Goal: Navigation & Orientation: Find specific page/section

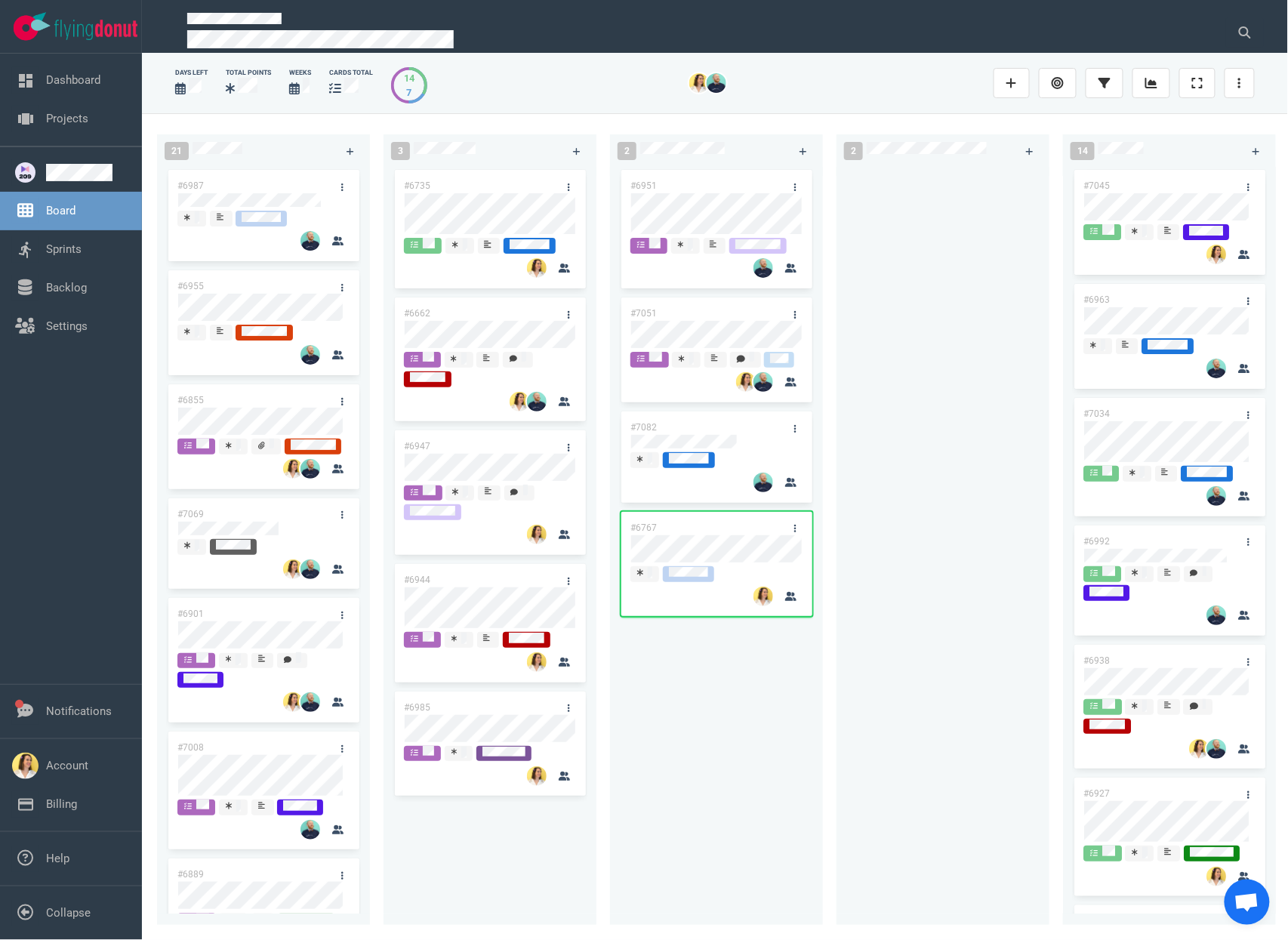
click at [677, 713] on div "#6951 #7051 #7082 #6767" at bounding box center [715, 538] width 194 height 741
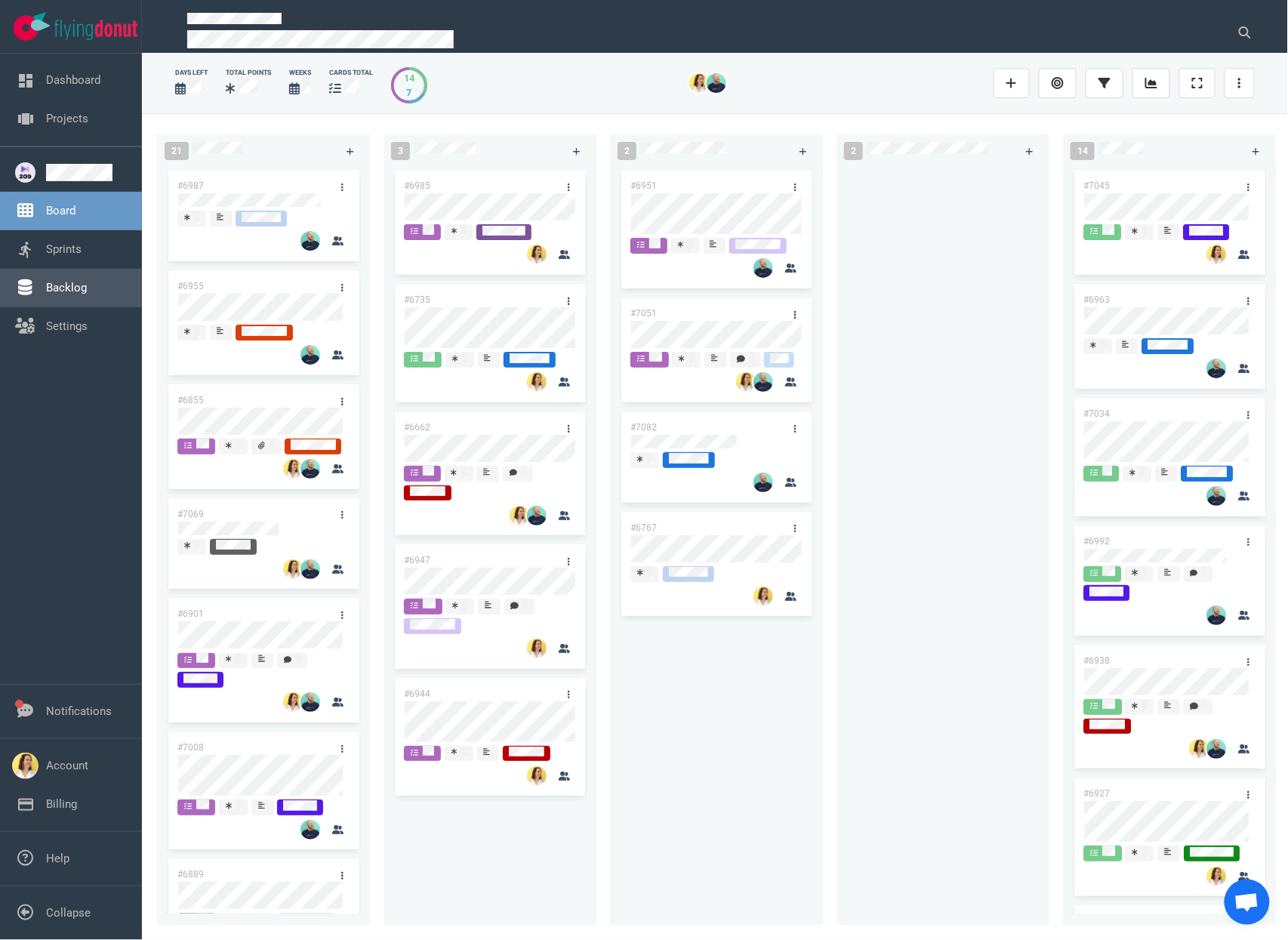
click at [87, 283] on link "Backlog" at bounding box center [66, 288] width 41 height 13
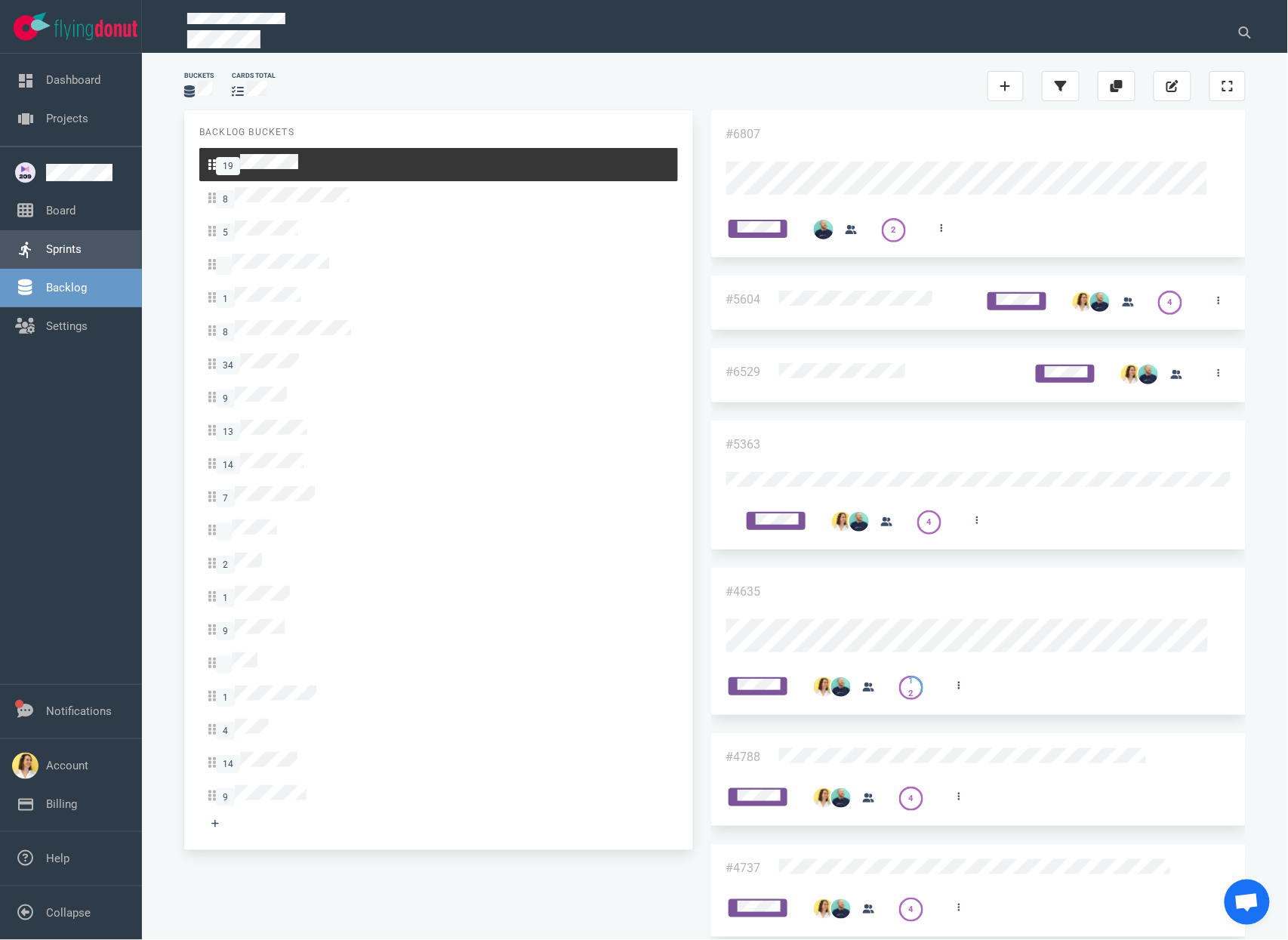
click at [77, 242] on link "Sprints" at bounding box center [63, 248] width 35 height 13
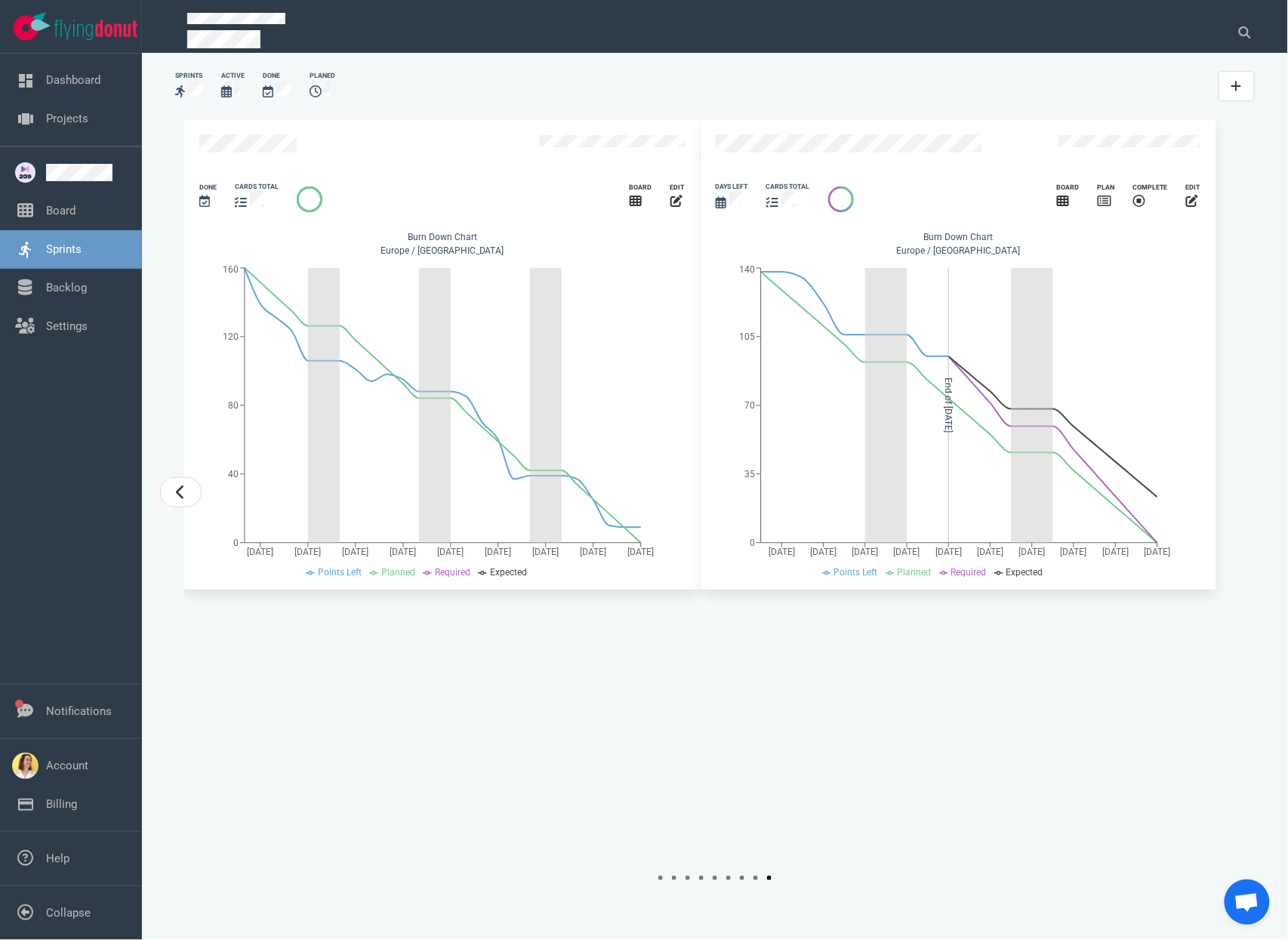
click at [796, 202] on div "cards total" at bounding box center [787, 197] width 62 height 48
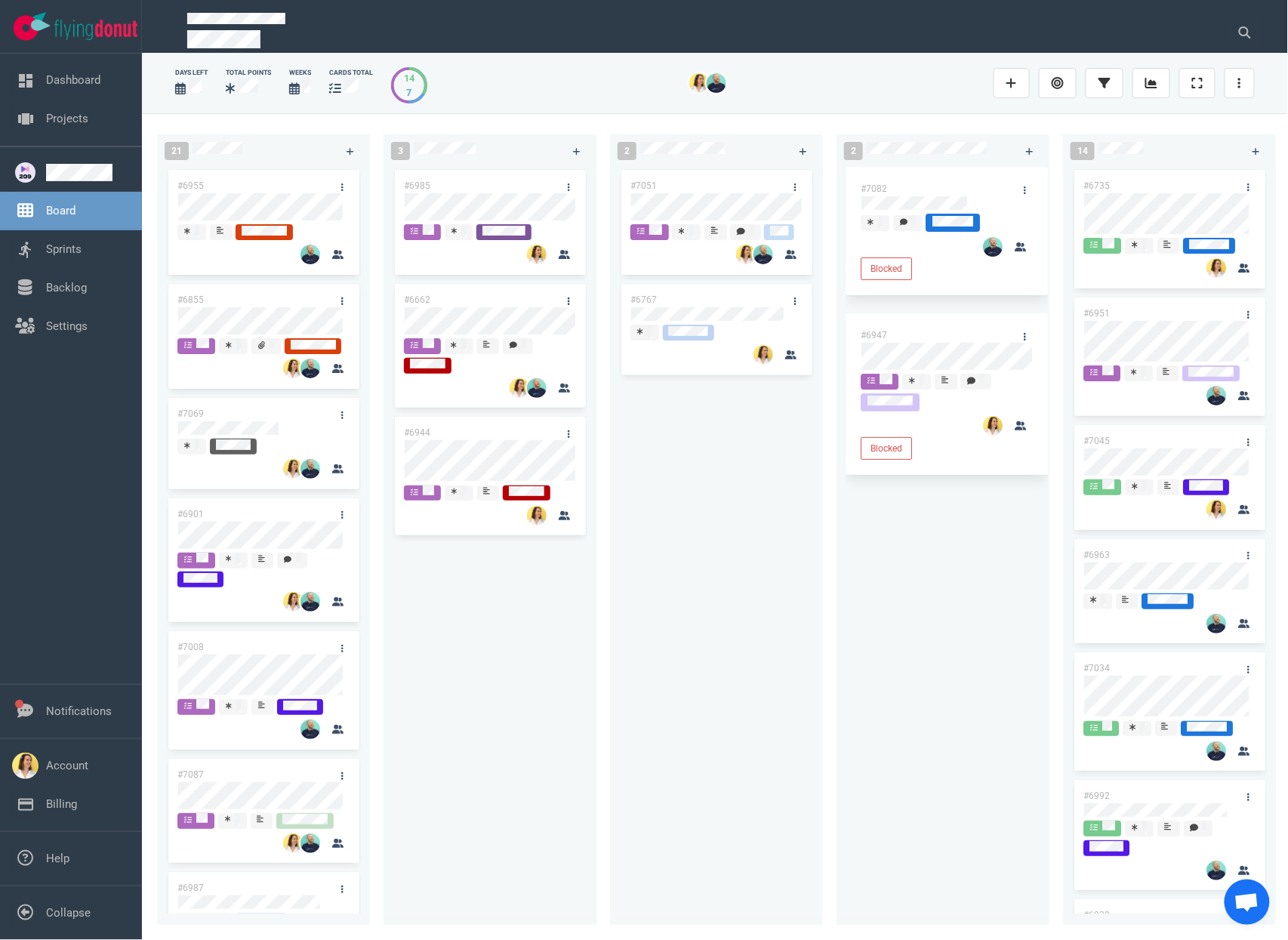
click at [885, 625] on div "#7082 Blocked #6947 Blocked" at bounding box center [946, 538] width 202 height 741
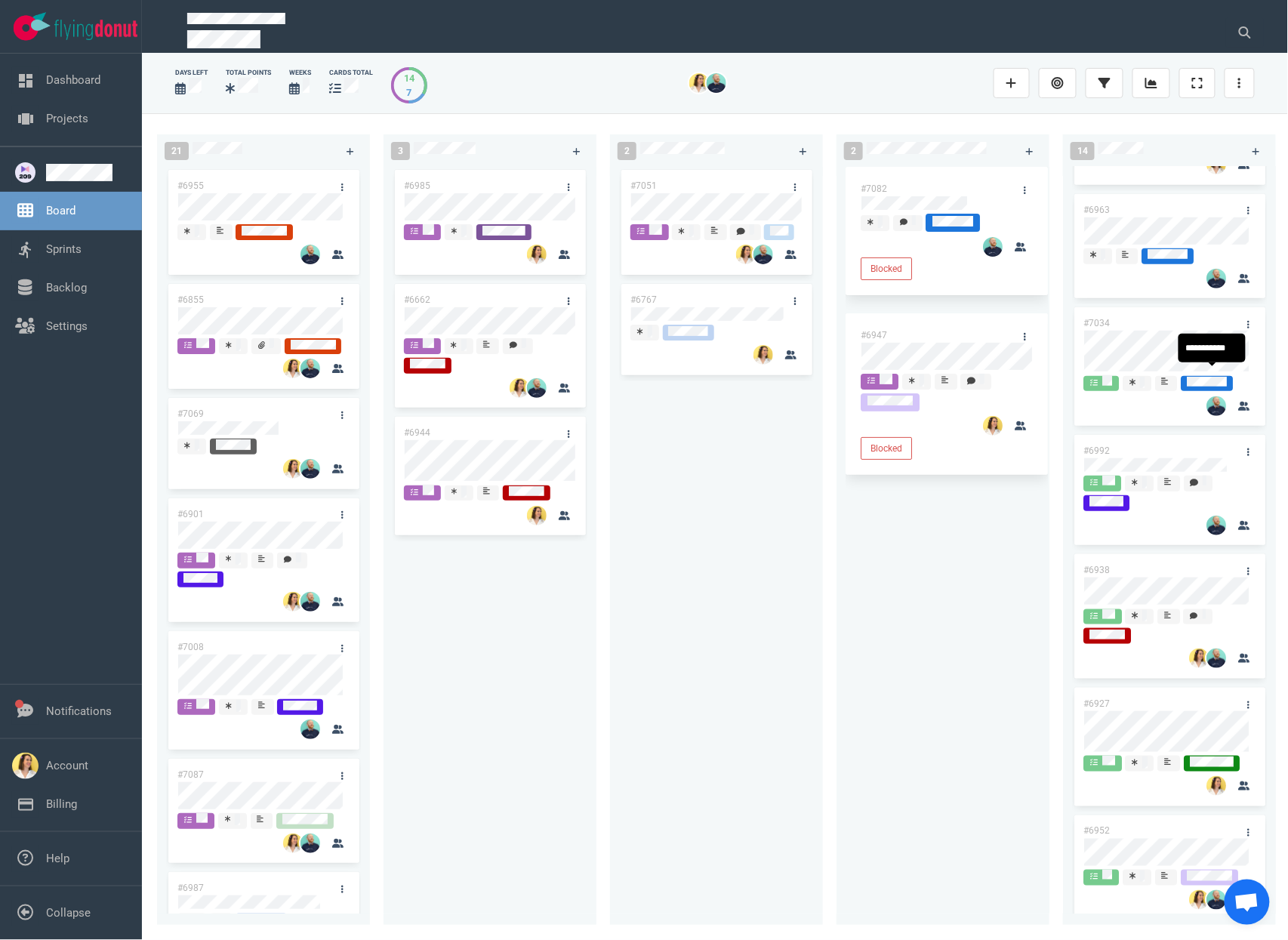
scroll to position [408, 0]
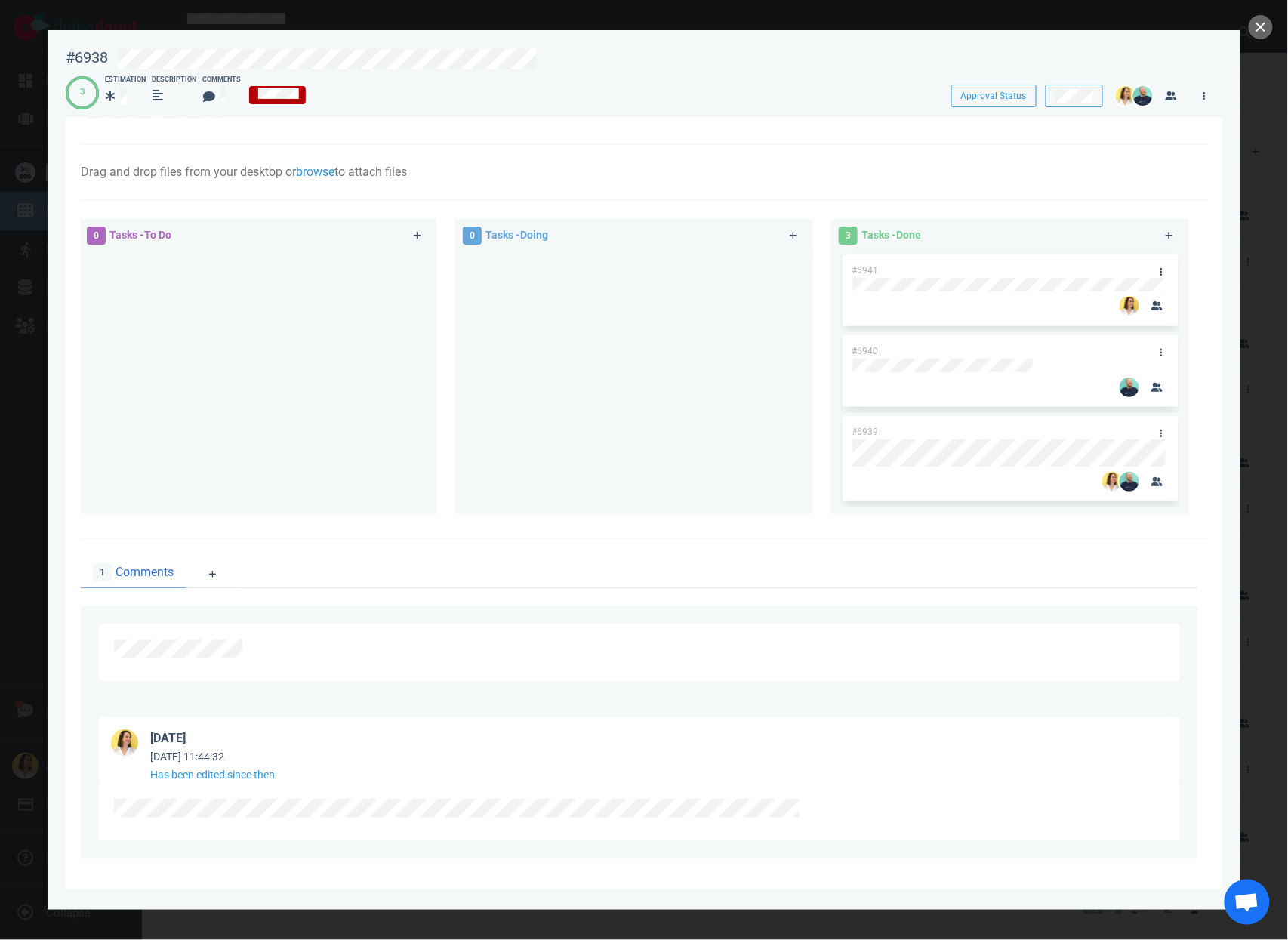
scroll to position [40, 0]
click at [493, 822] on div at bounding box center [639, 810] width 1051 height 27
click at [1261, 40] on div at bounding box center [644, 470] width 1288 height 940
click at [1261, 29] on button "close" at bounding box center [1261, 27] width 24 height 24
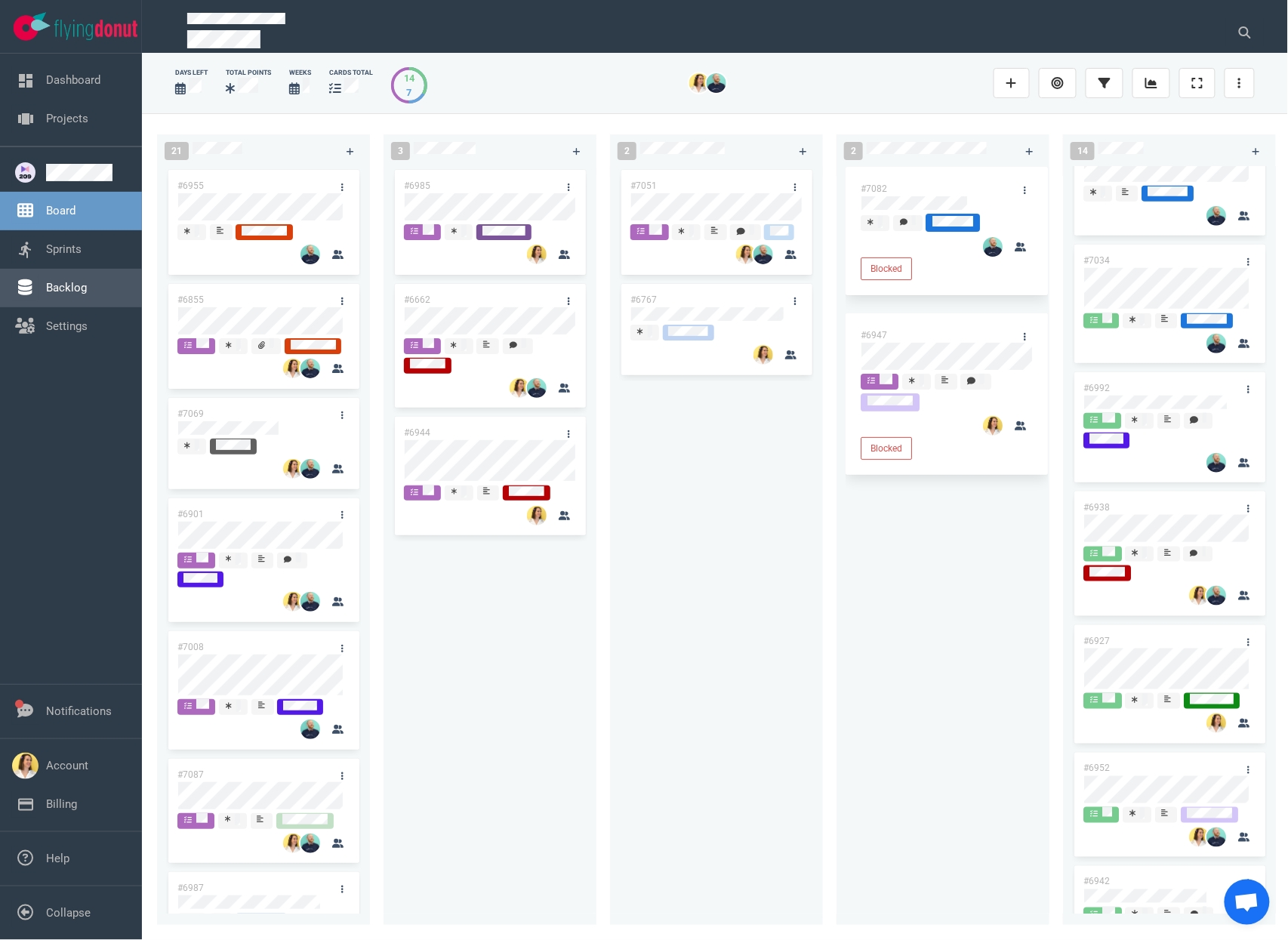
click at [87, 281] on link "Backlog" at bounding box center [66, 288] width 41 height 13
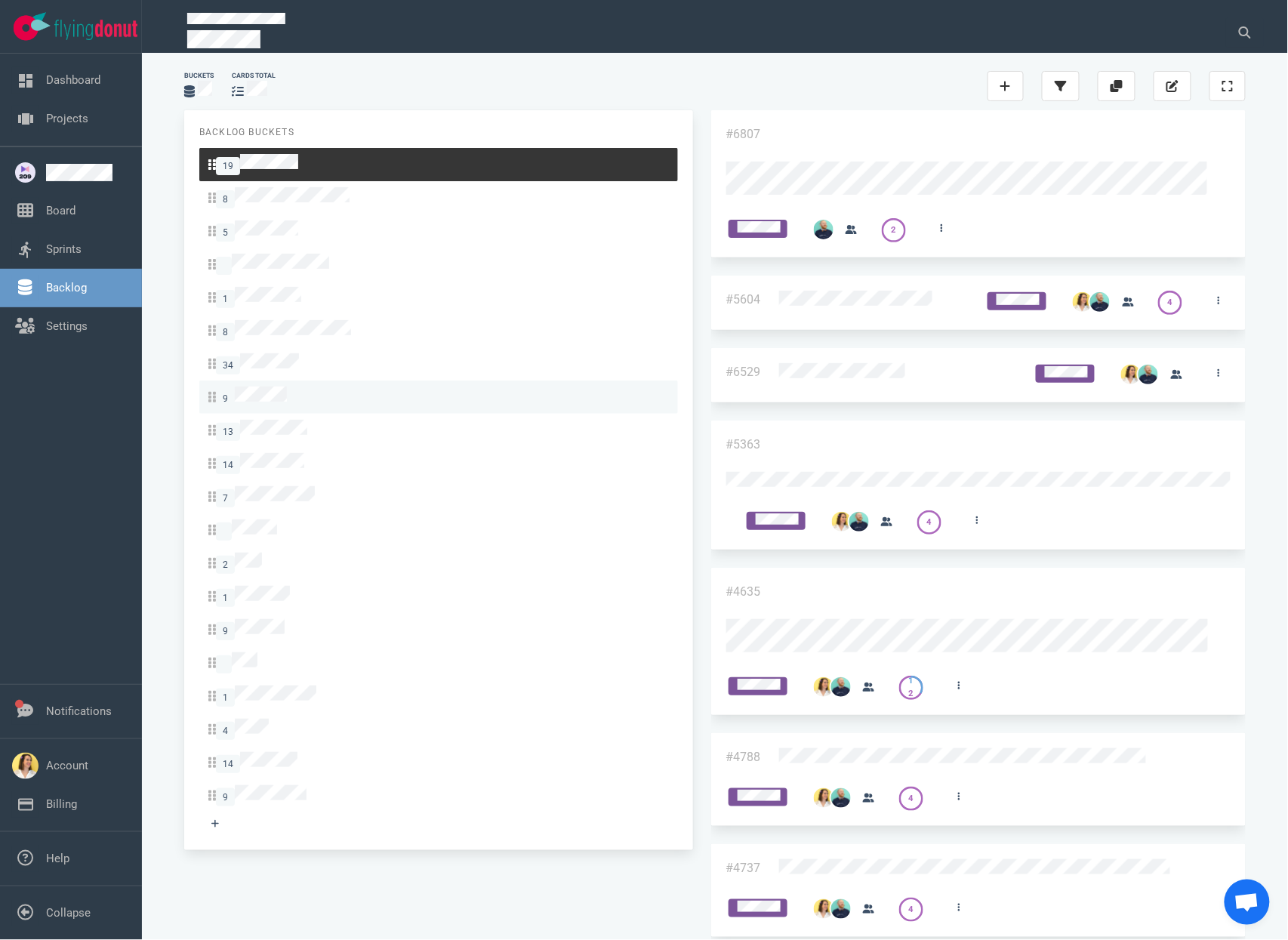
click at [287, 387] on span "9" at bounding box center [248, 397] width 79 height 21
